Goal: Find specific page/section: Find specific page/section

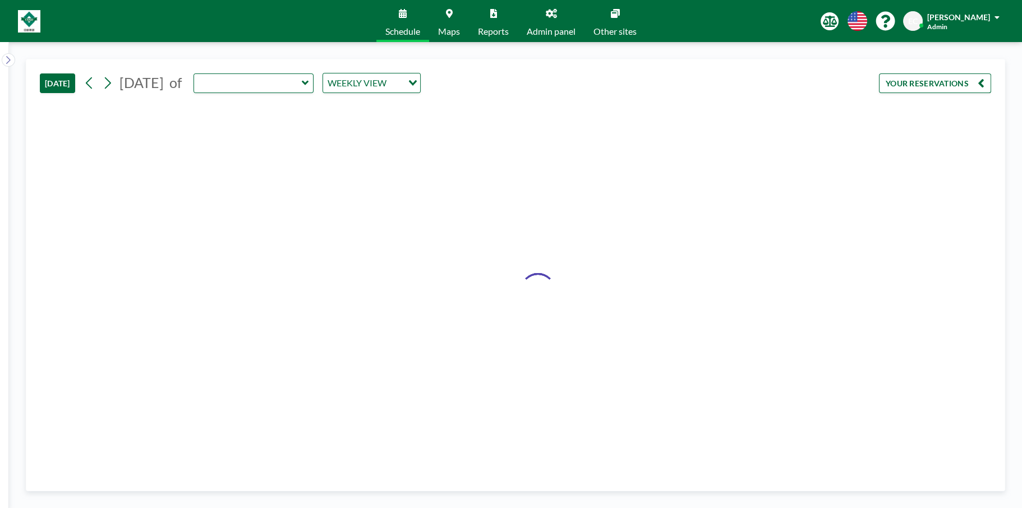
type input "IBCC Meeting Room 1"
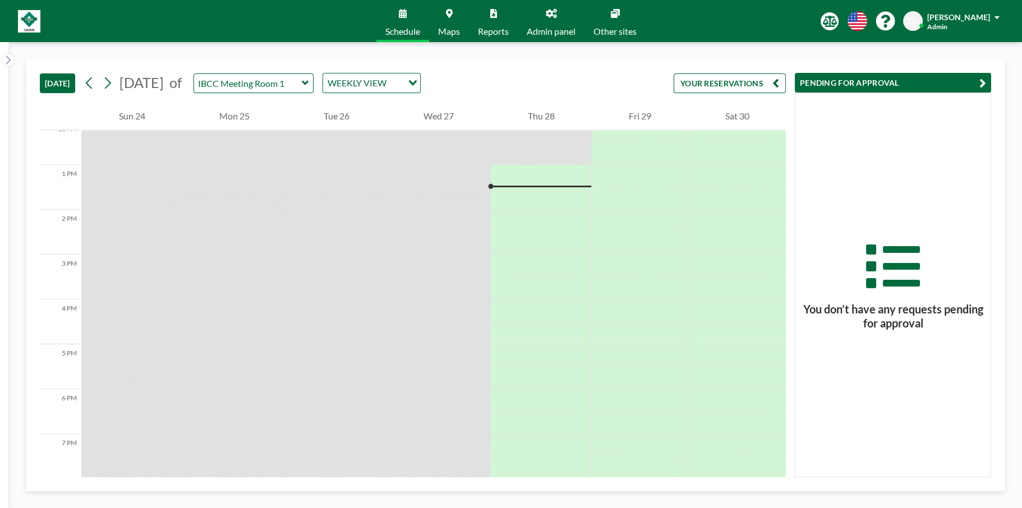
scroll to position [561, 0]
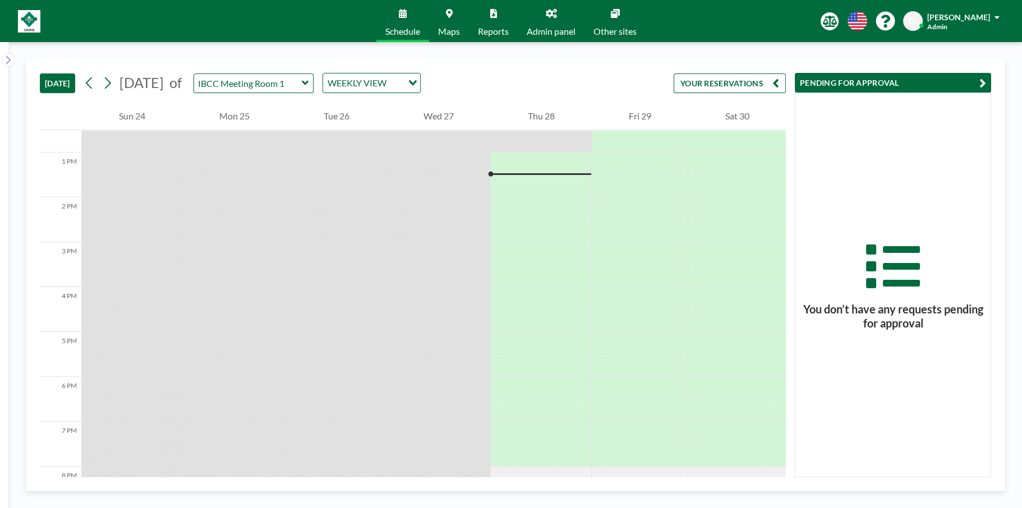
click at [965, 19] on span "[PERSON_NAME]" at bounding box center [958, 17] width 63 height 10
click at [968, 49] on span "Profile" at bounding box center [966, 53] width 24 height 11
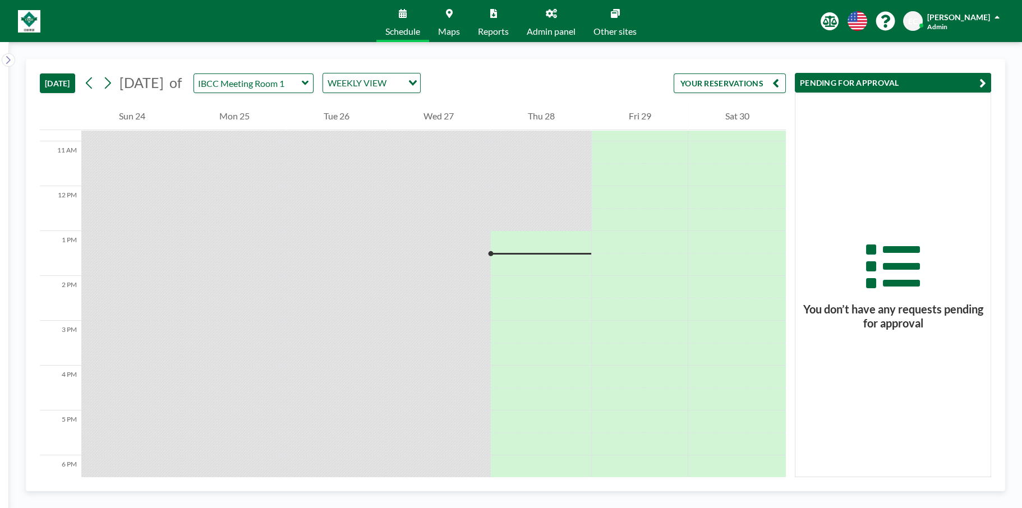
scroll to position [561, 0]
